Goal: Navigation & Orientation: Find specific page/section

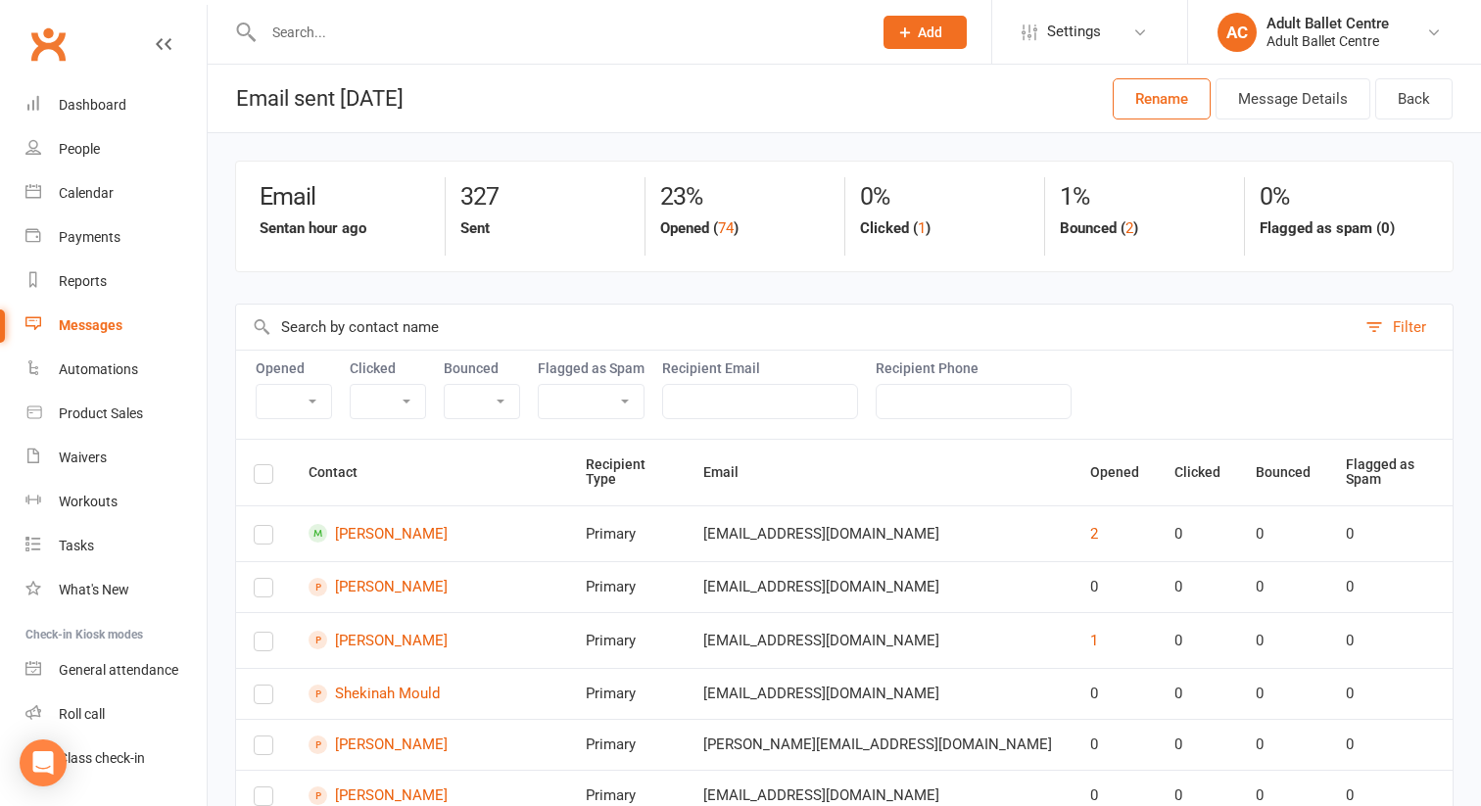
select select "100"
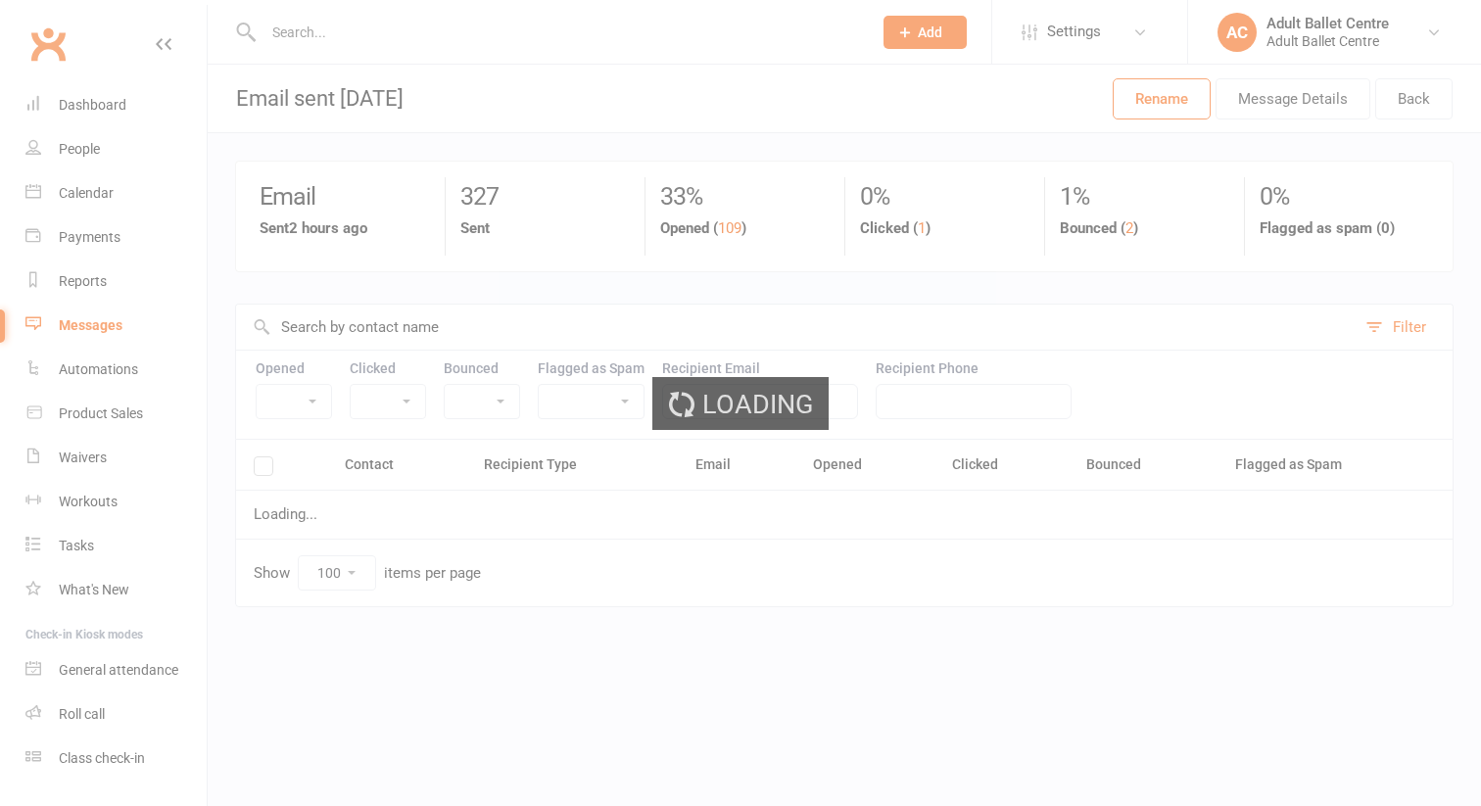
select select "100"
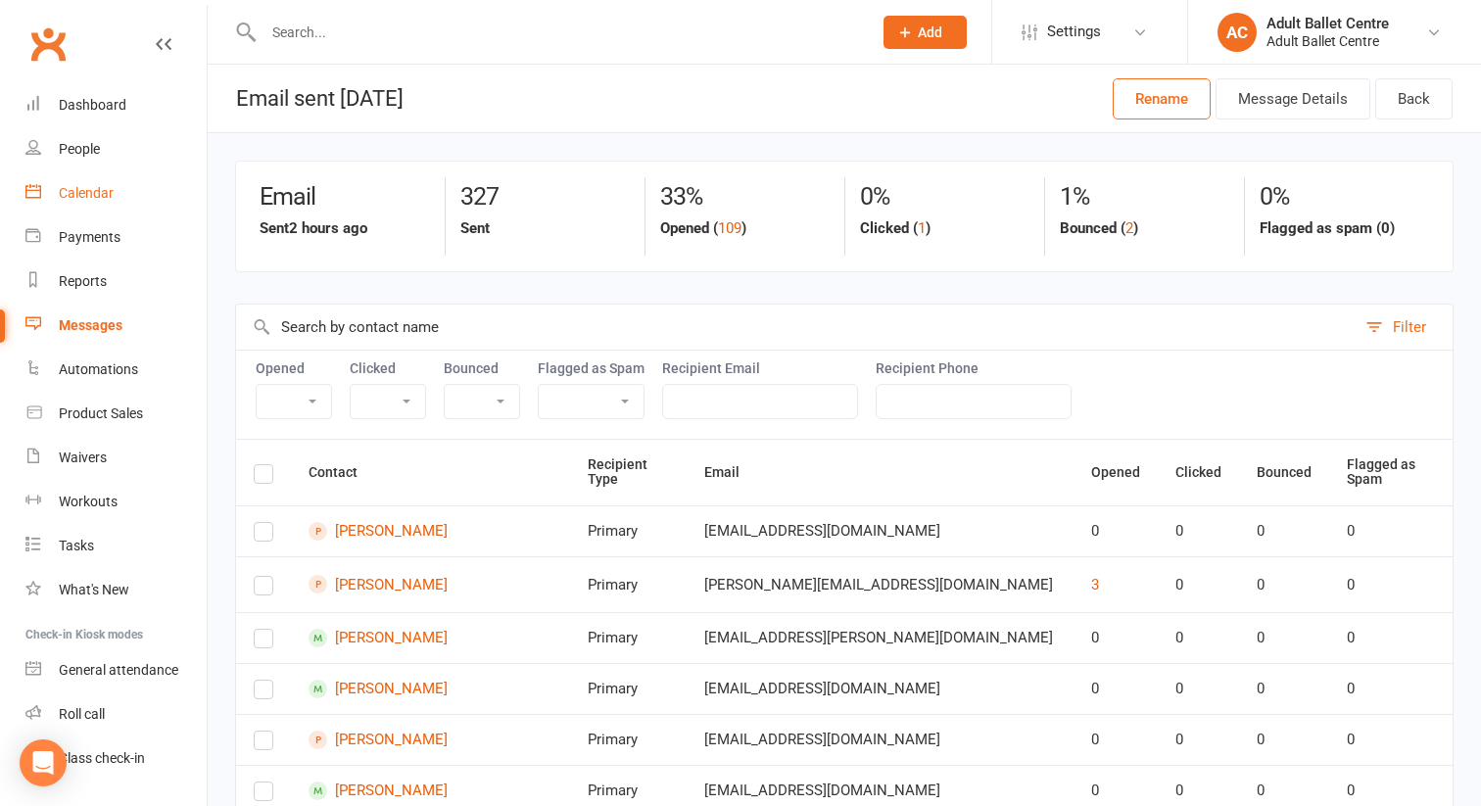
click at [79, 202] on link "Calendar" at bounding box center [115, 193] width 181 height 44
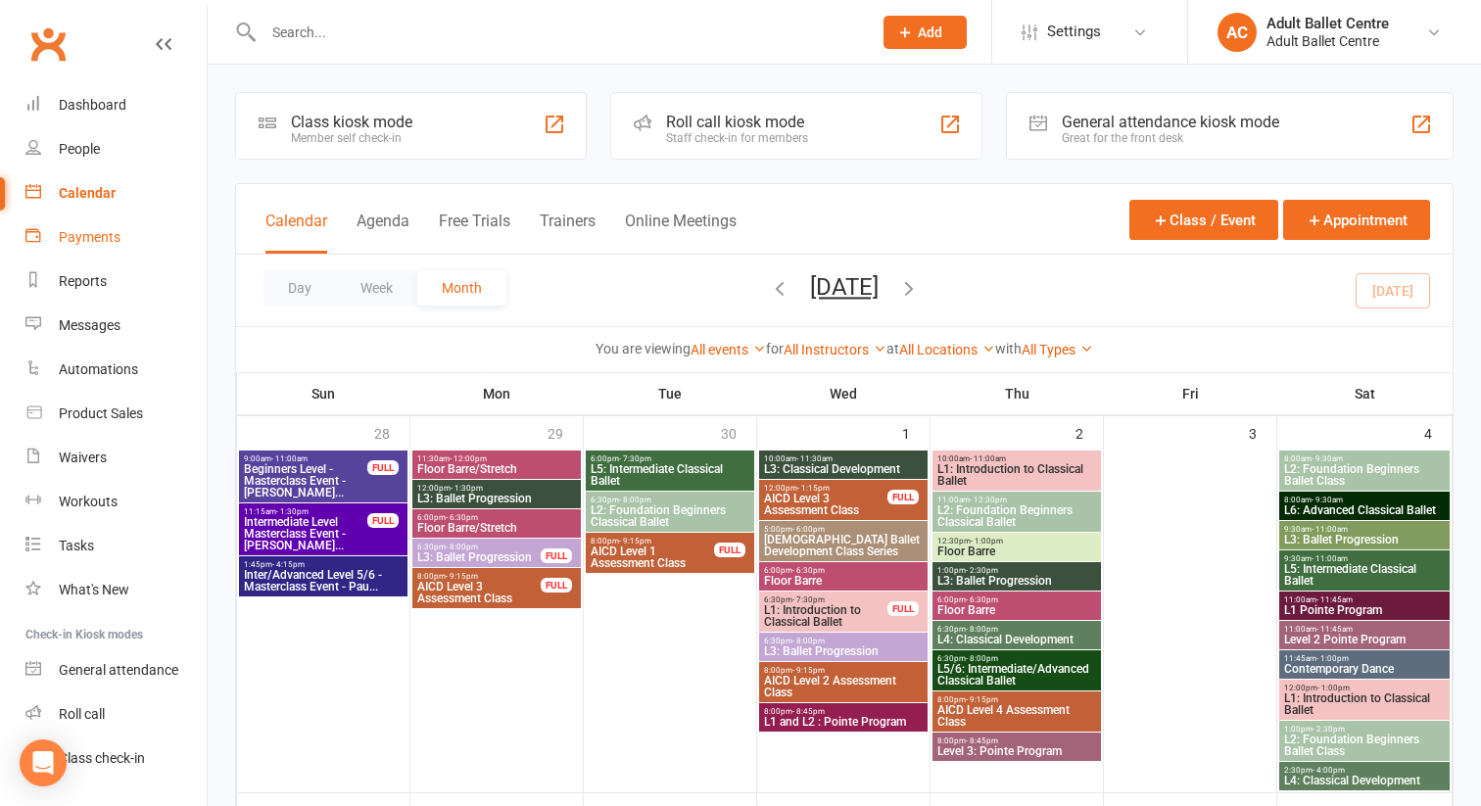
click at [96, 230] on div "Payments" at bounding box center [90, 237] width 62 height 16
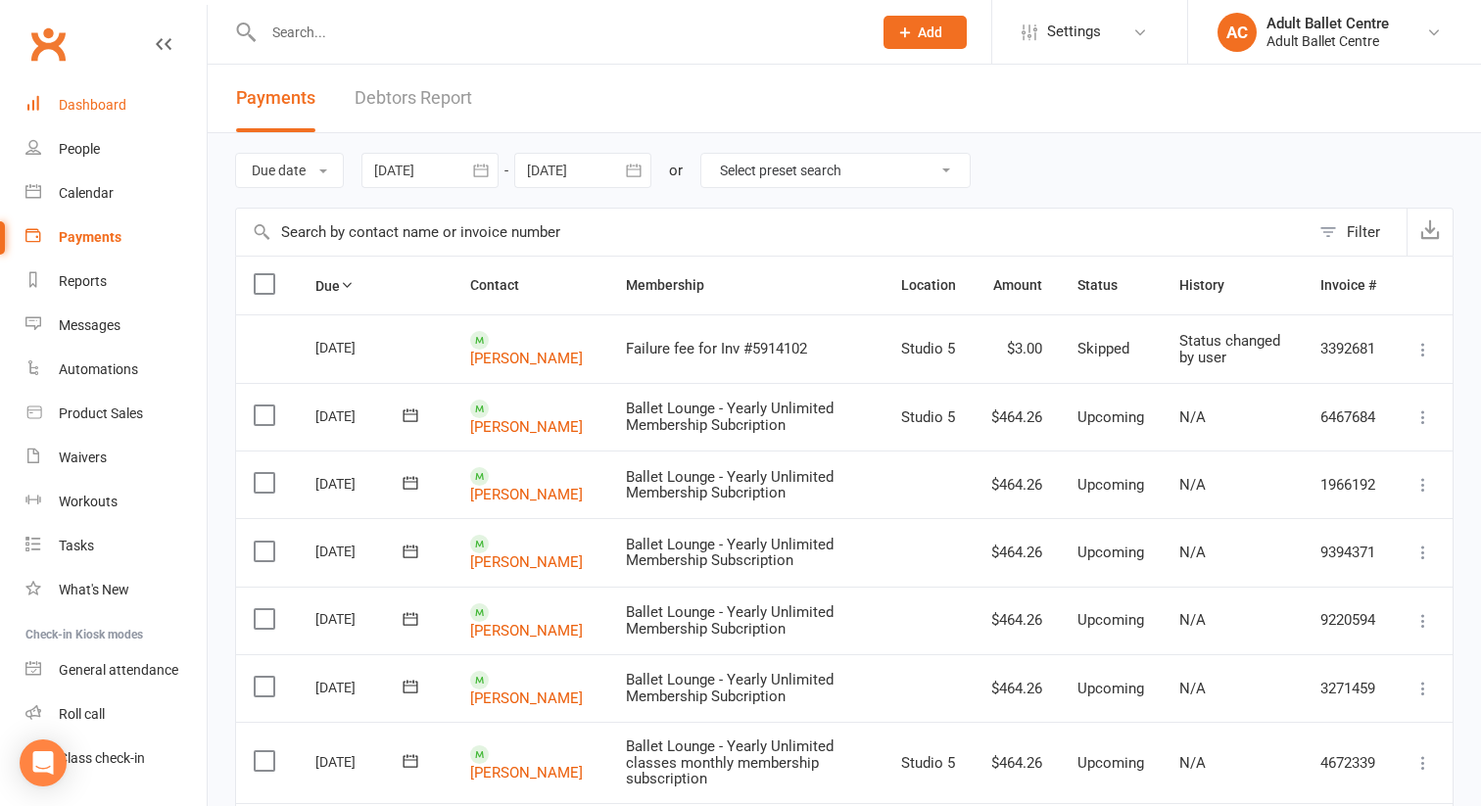
click at [110, 102] on div "Dashboard" at bounding box center [93, 105] width 68 height 16
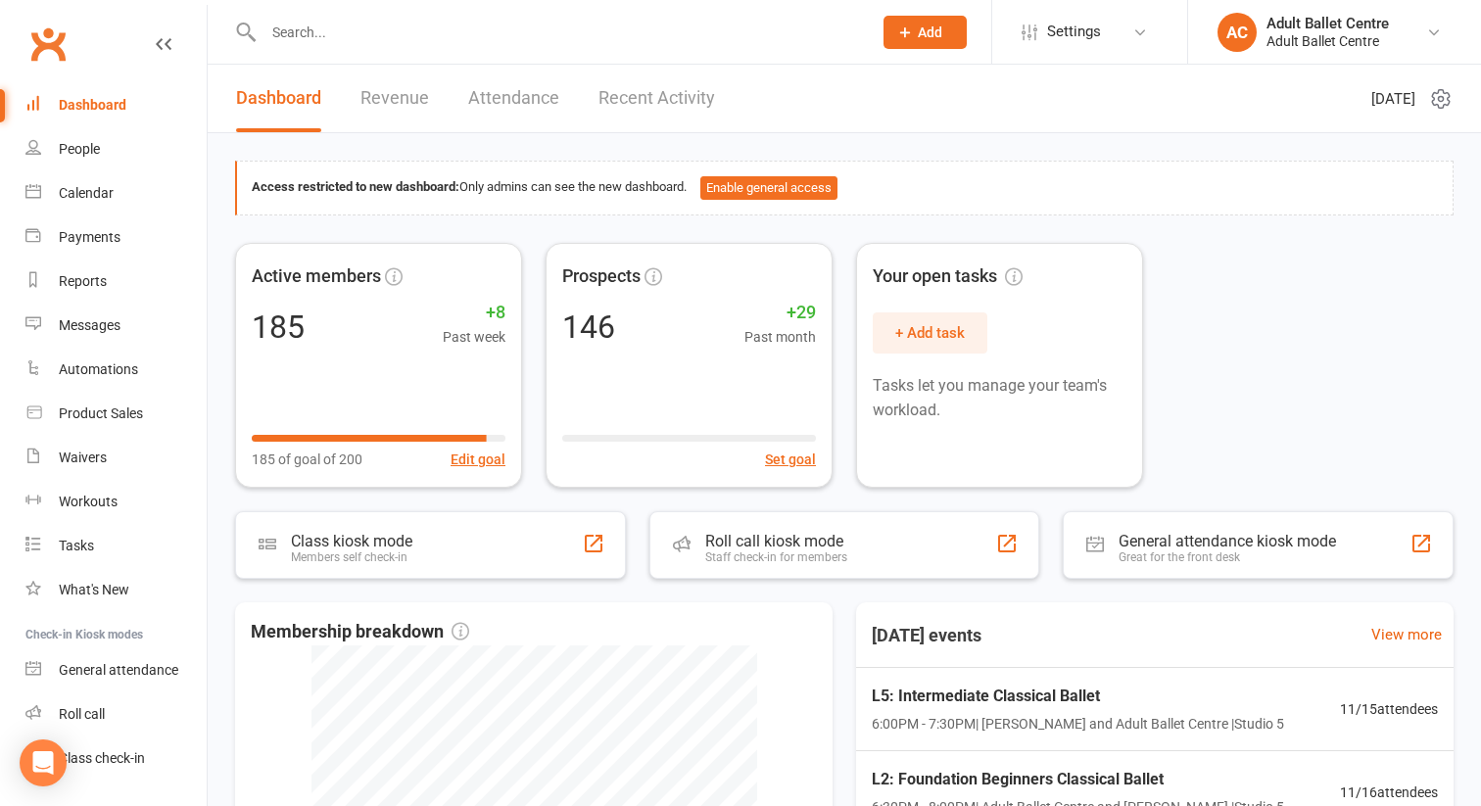
click at [634, 98] on link "Recent Activity" at bounding box center [657, 99] width 117 height 68
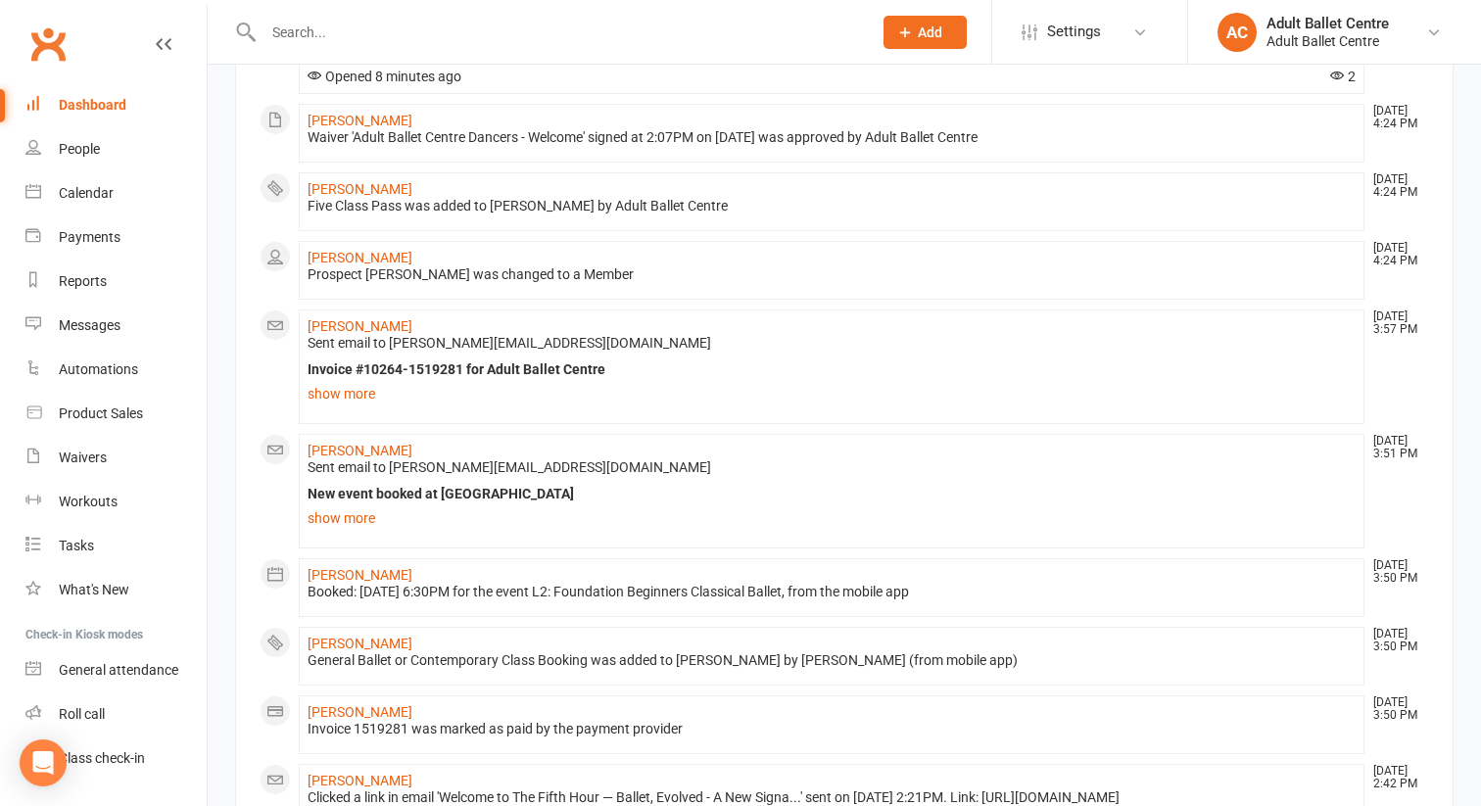
scroll to position [1128, 0]
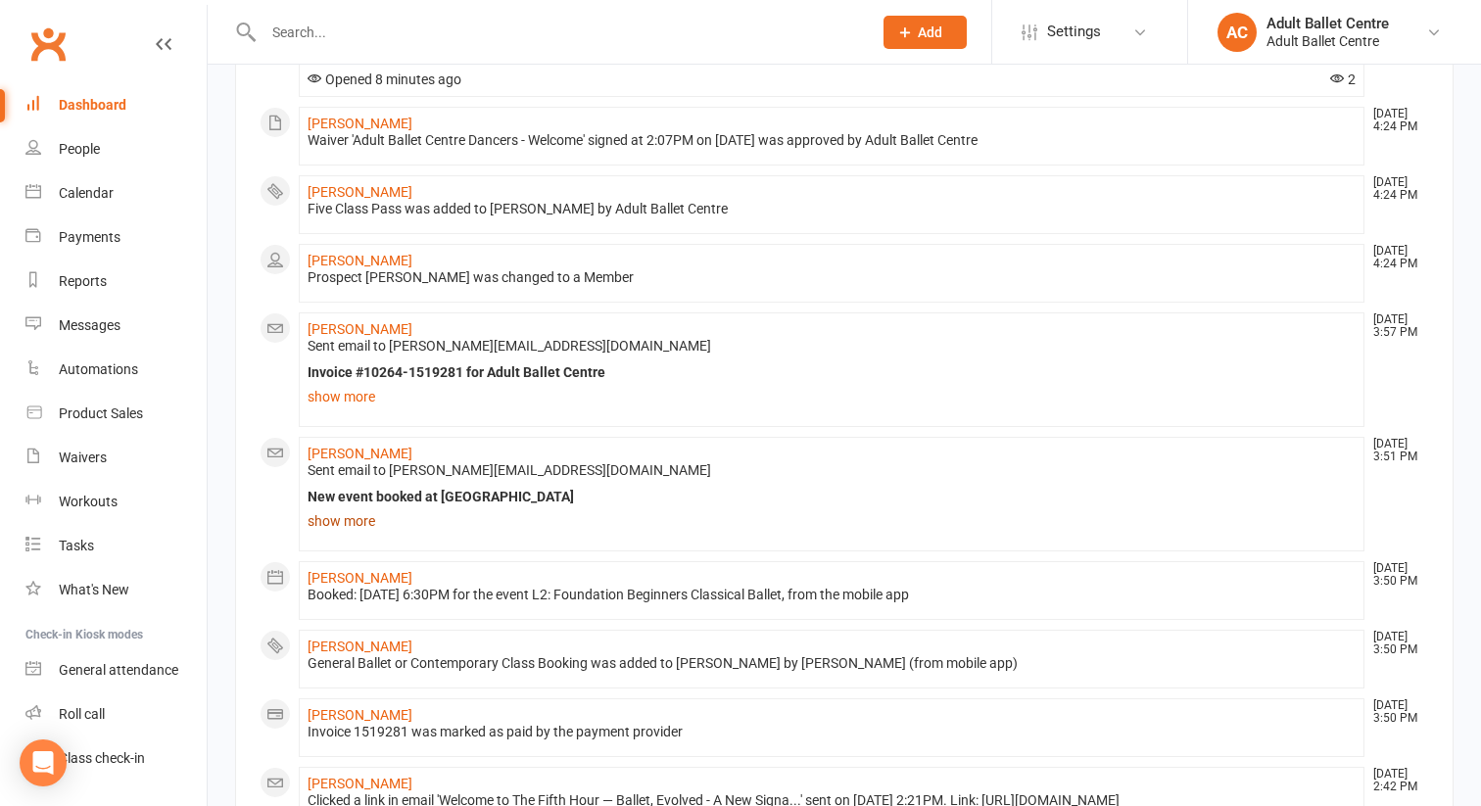
click at [354, 523] on link "show more" at bounding box center [832, 521] width 1048 height 27
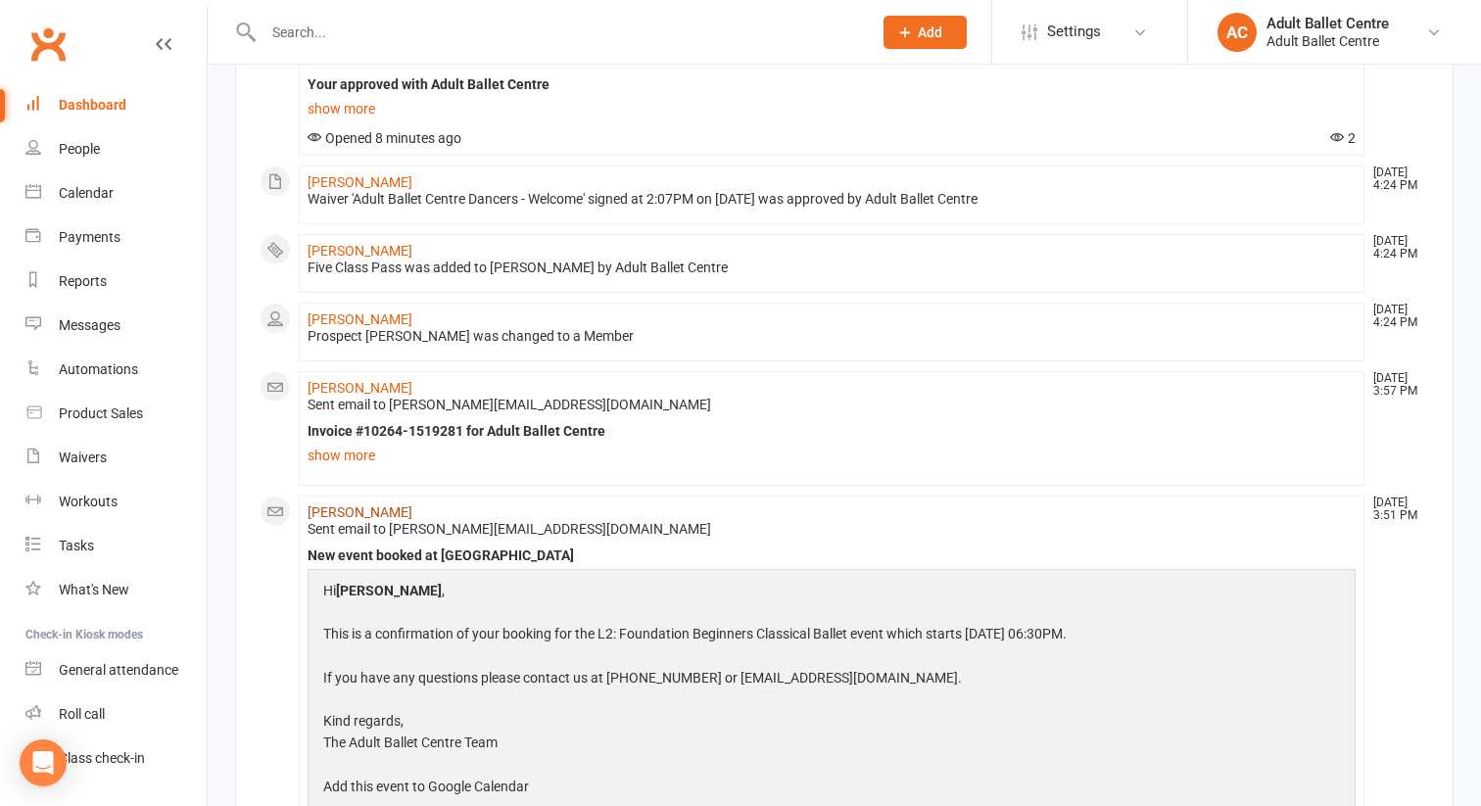
scroll to position [1059, 0]
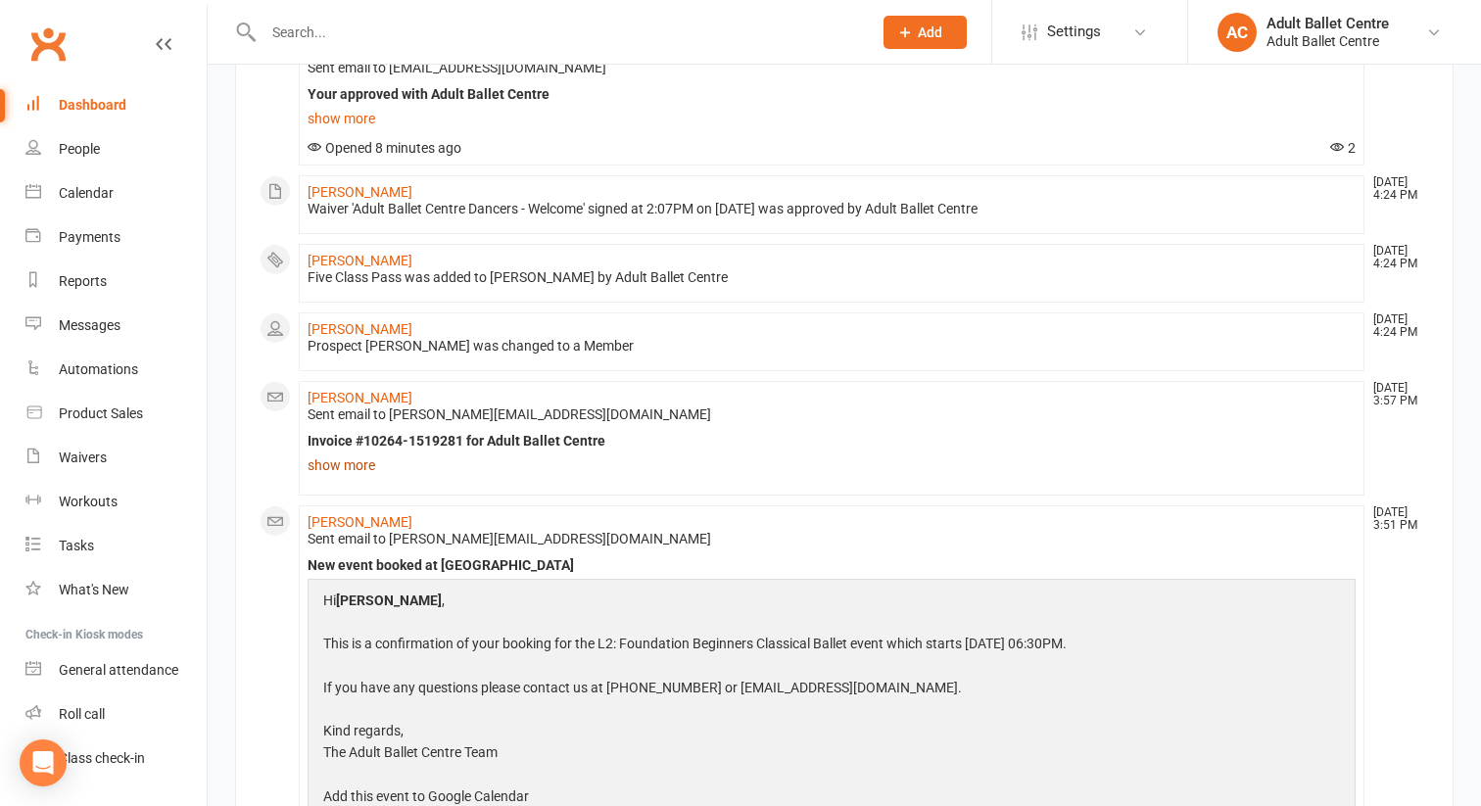
click at [351, 467] on link "show more" at bounding box center [832, 465] width 1048 height 27
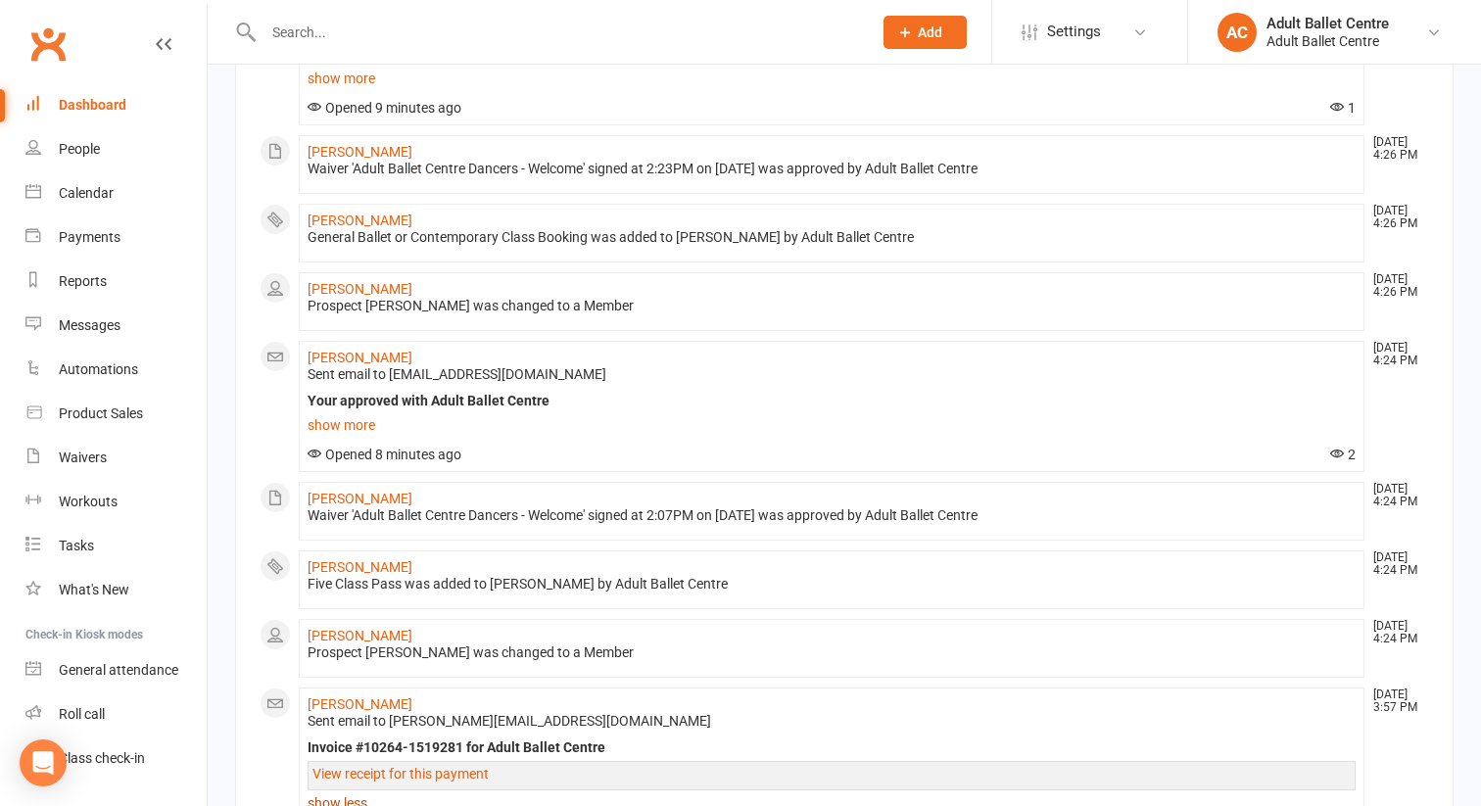
scroll to position [751, 0]
click at [348, 429] on link "show more" at bounding box center [832, 426] width 1048 height 27
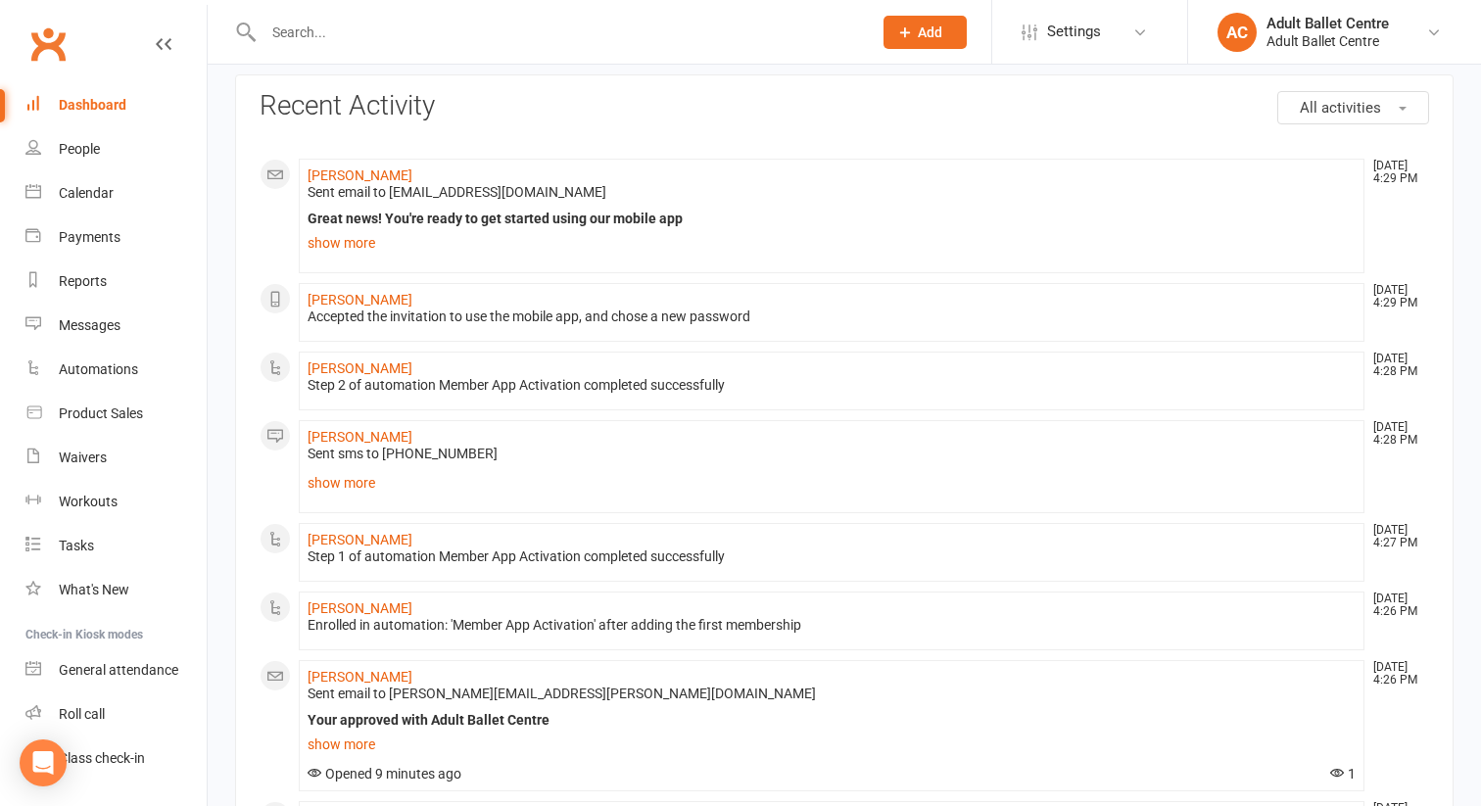
scroll to position [0, 0]
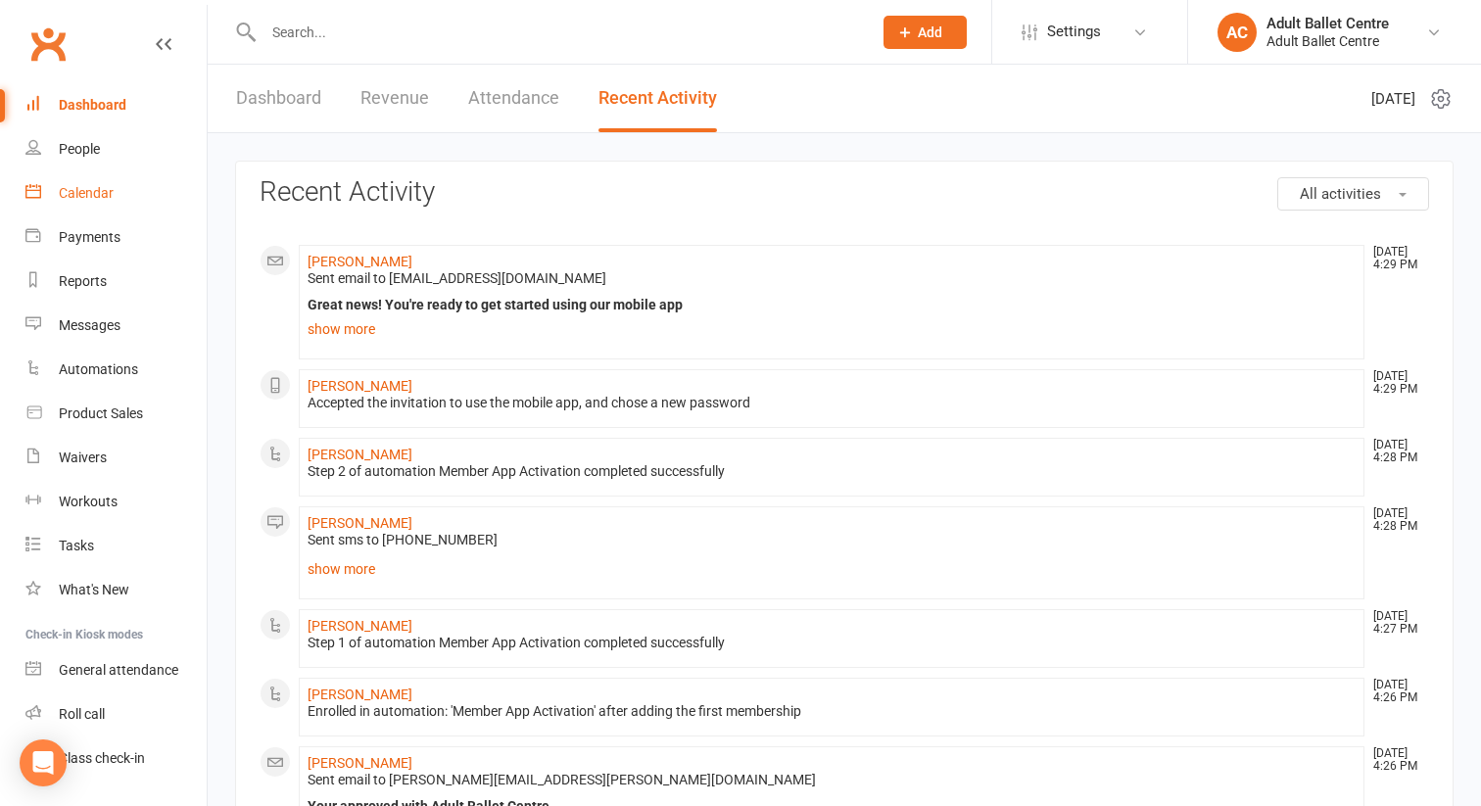
click at [89, 196] on div "Calendar" at bounding box center [86, 193] width 55 height 16
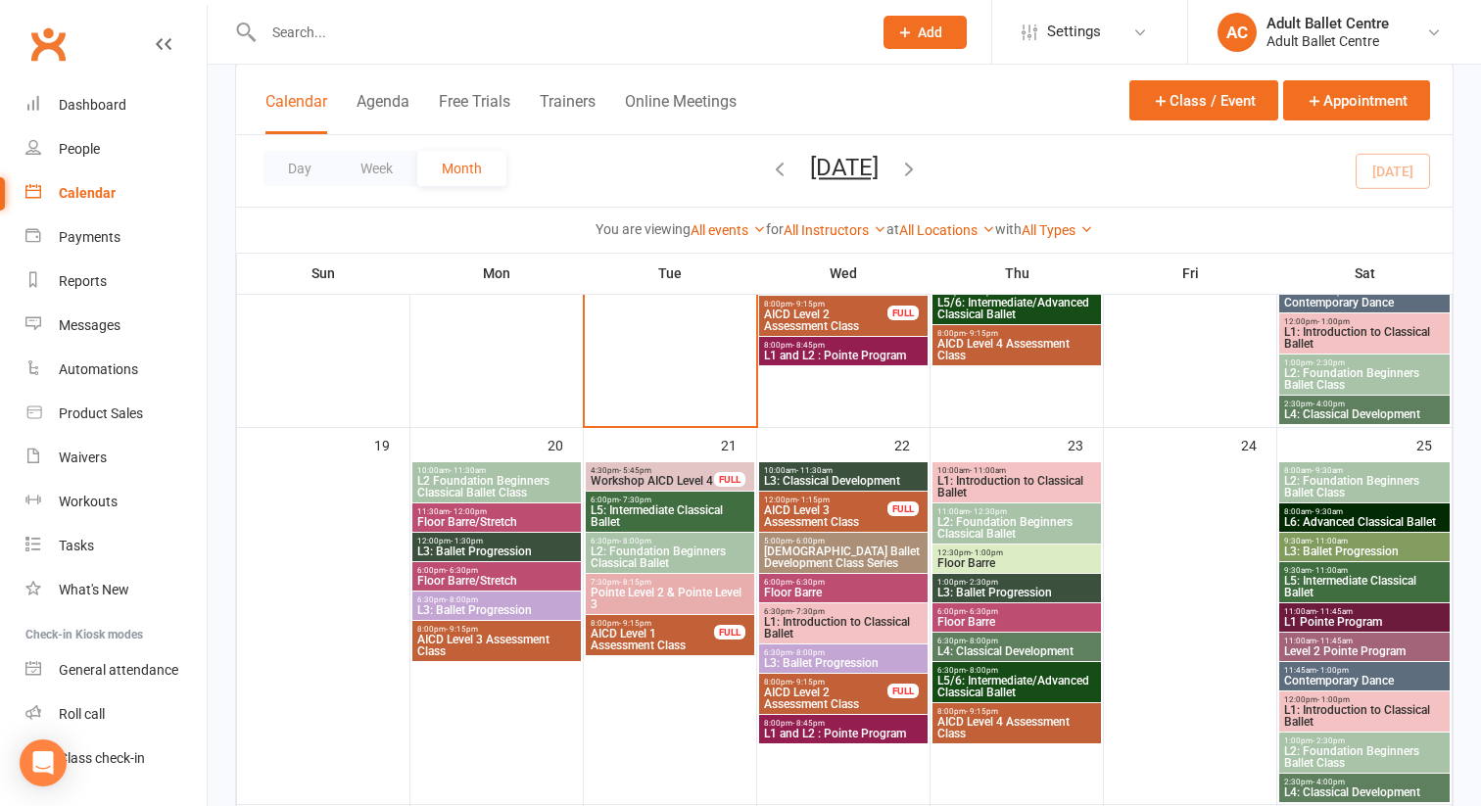
scroll to position [1217, 0]
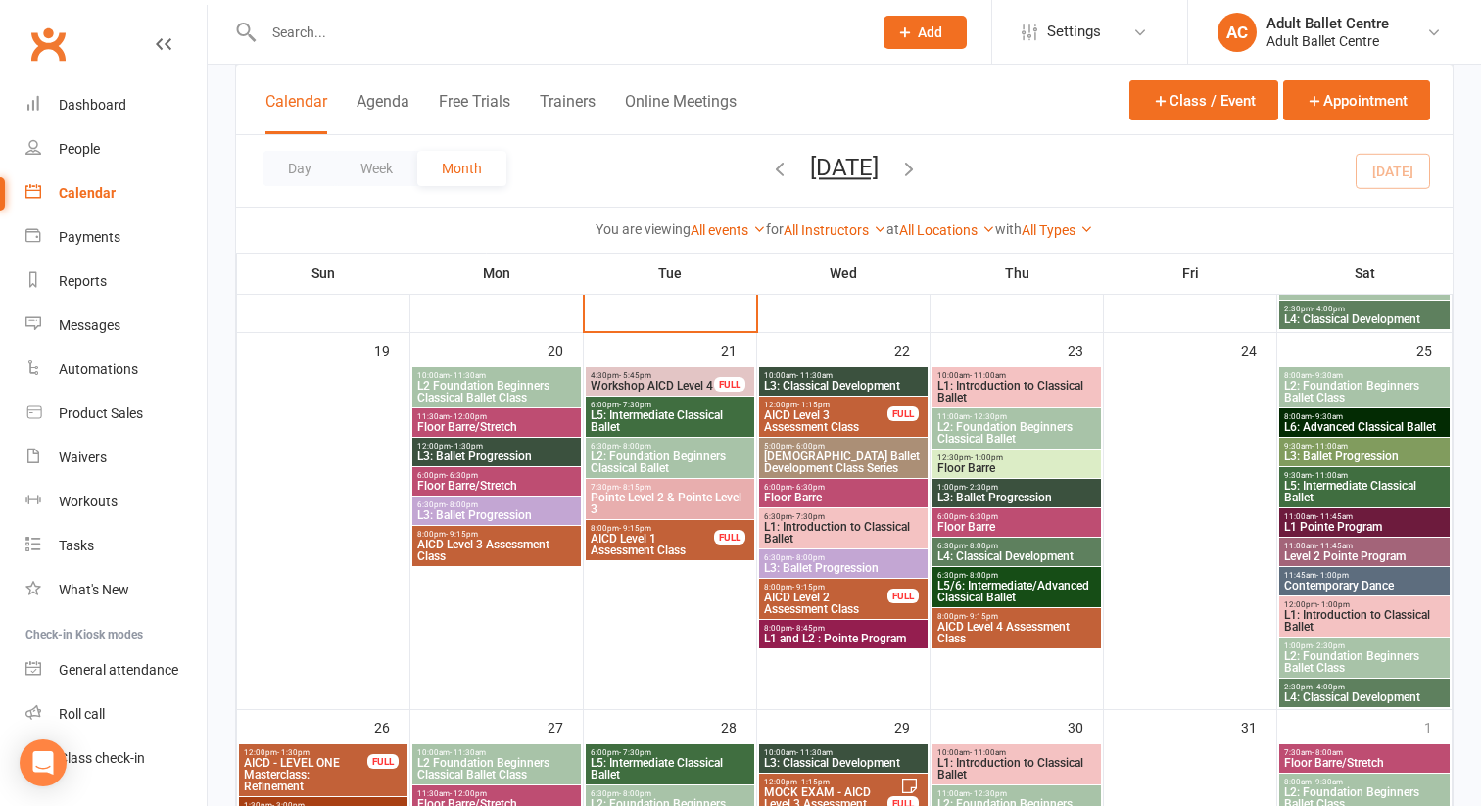
click at [920, 171] on icon "button" at bounding box center [909, 169] width 22 height 22
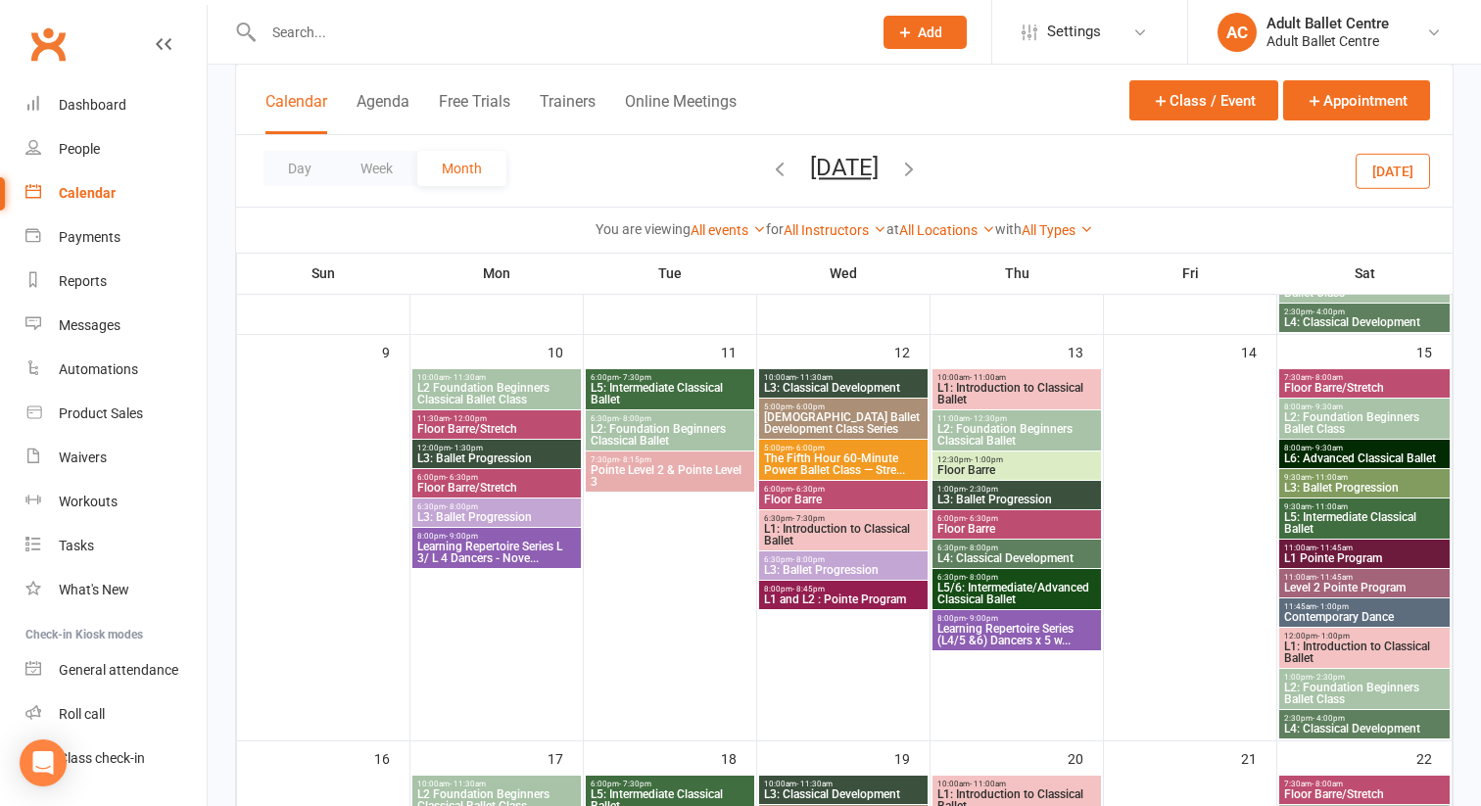
scroll to position [958, 0]
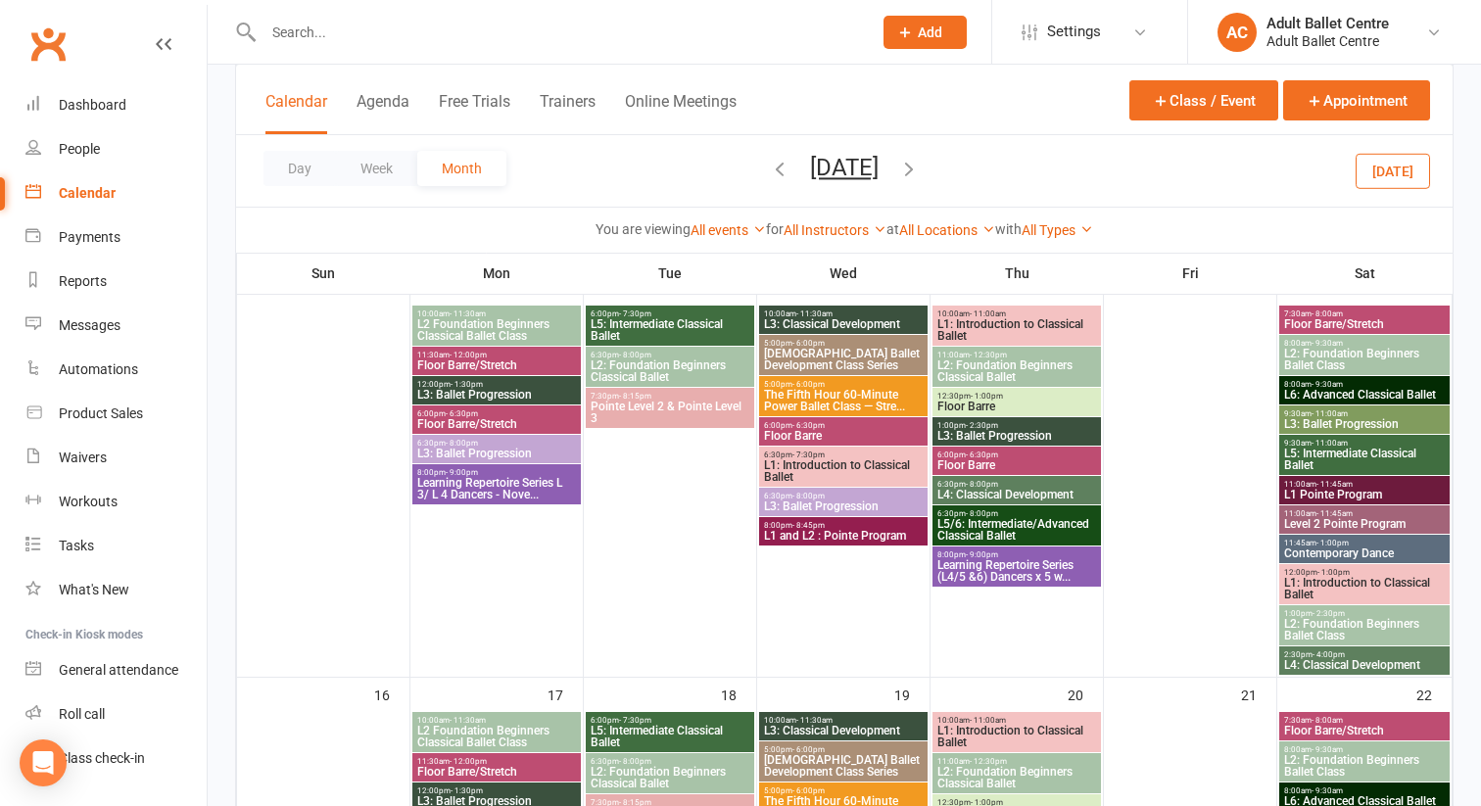
click at [833, 394] on span "The Fifth Hour 60-Minute Power Ballet Class — Stre..." at bounding box center [843, 401] width 161 height 24
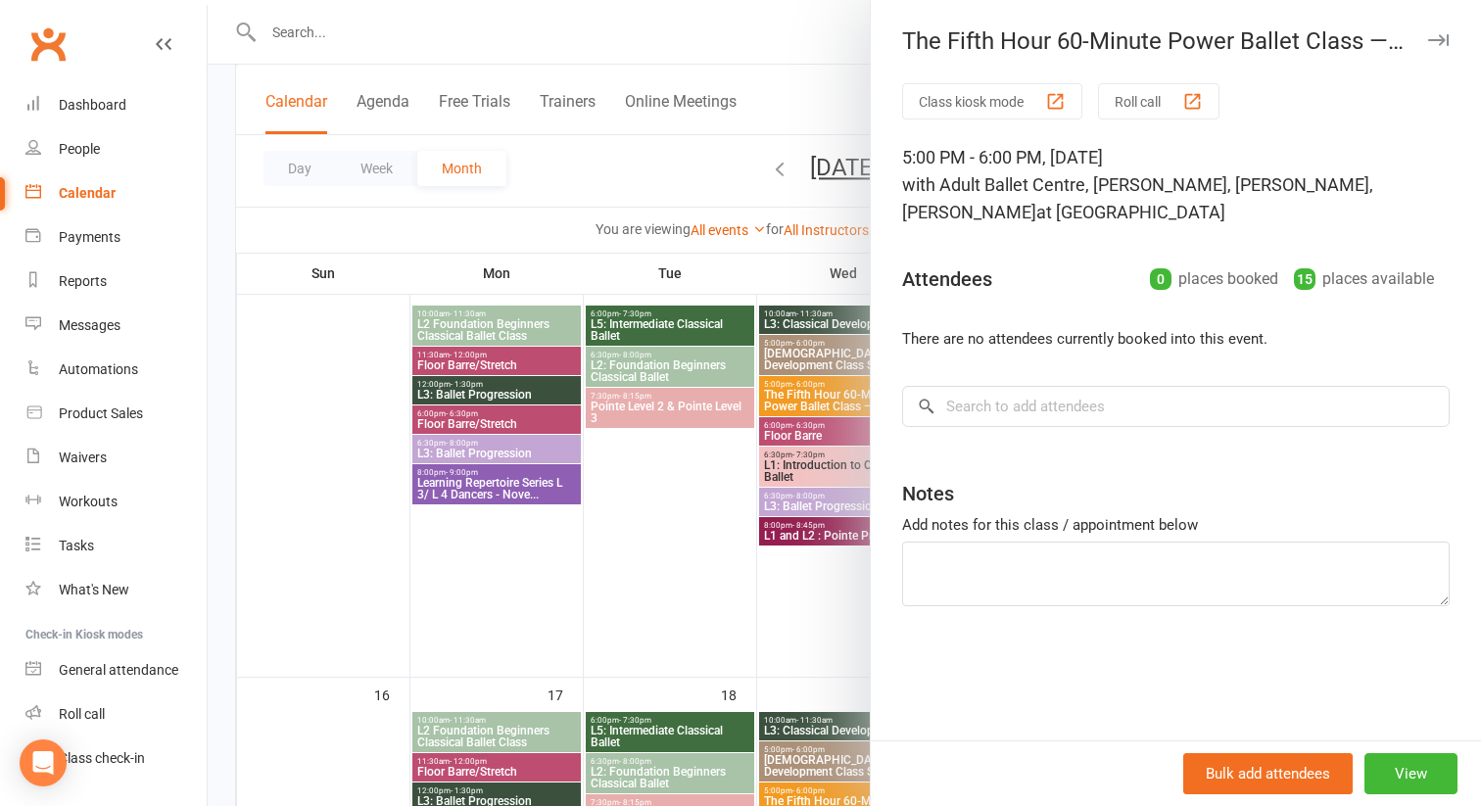
click at [793, 790] on div at bounding box center [845, 403] width 1274 height 806
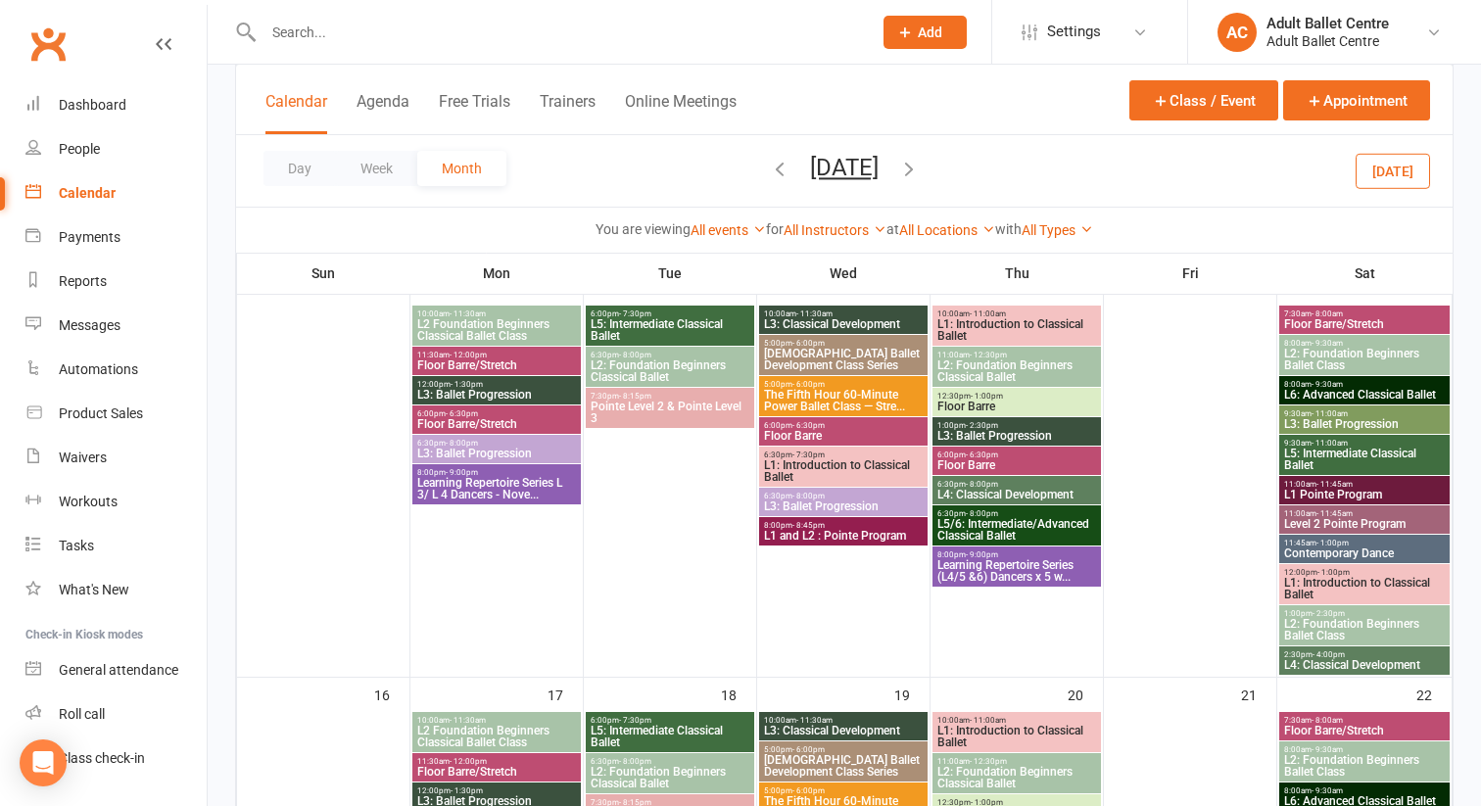
click at [795, 796] on span "The Fifth Hour 60-Minute Power Ballet Class — Stre..." at bounding box center [843, 808] width 161 height 24
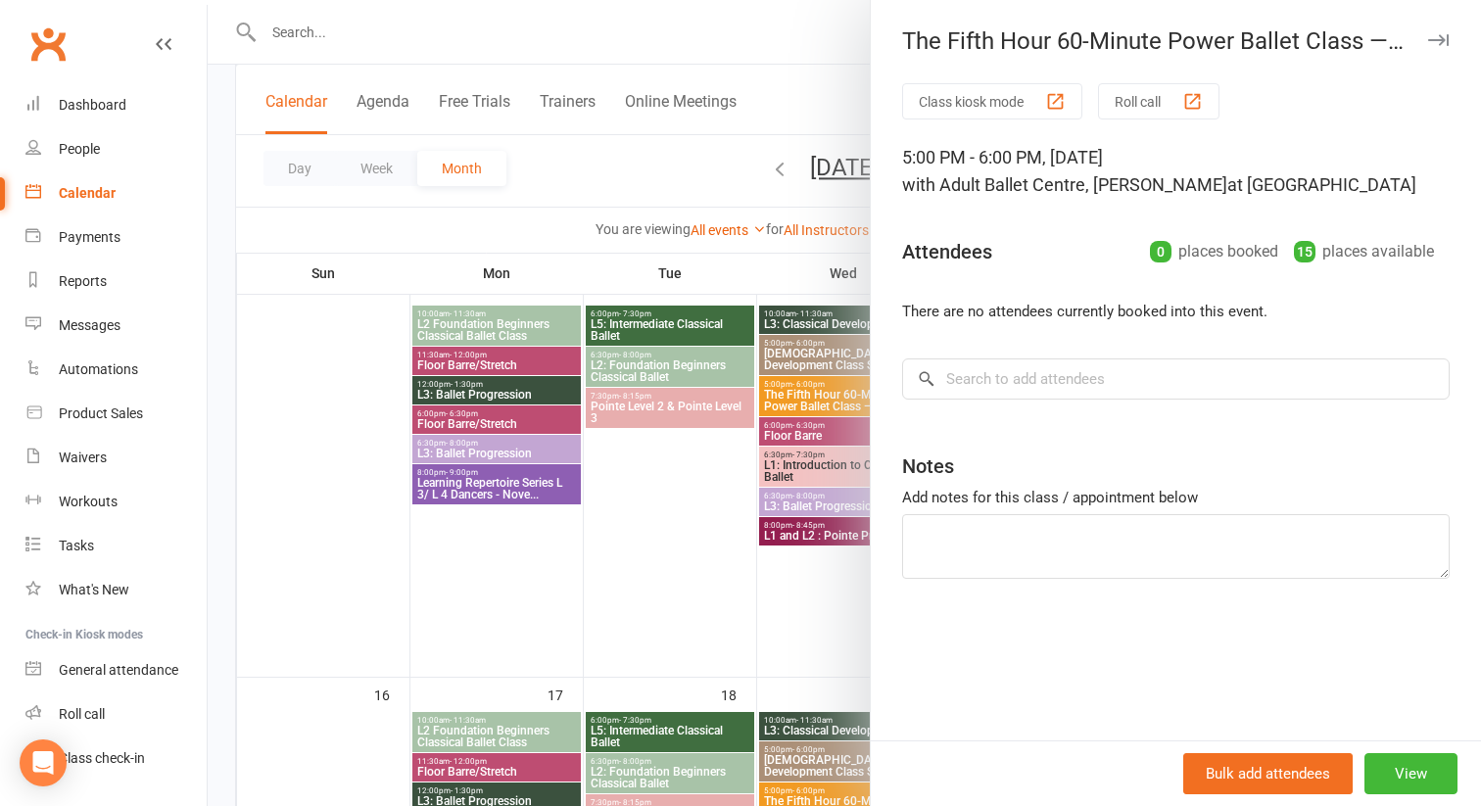
click at [780, 650] on div at bounding box center [845, 403] width 1274 height 806
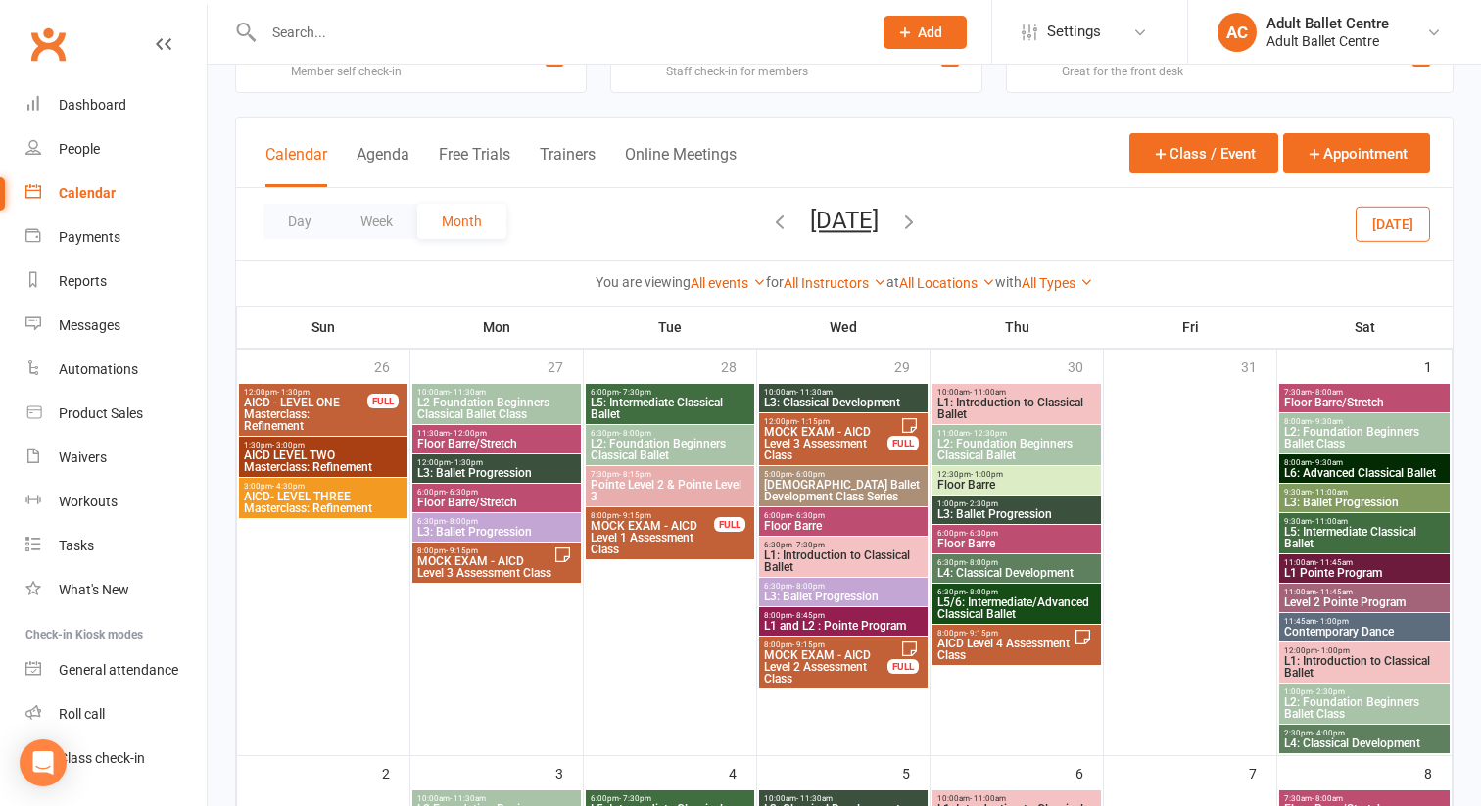
scroll to position [0, 0]
